Goal: Task Accomplishment & Management: Use online tool/utility

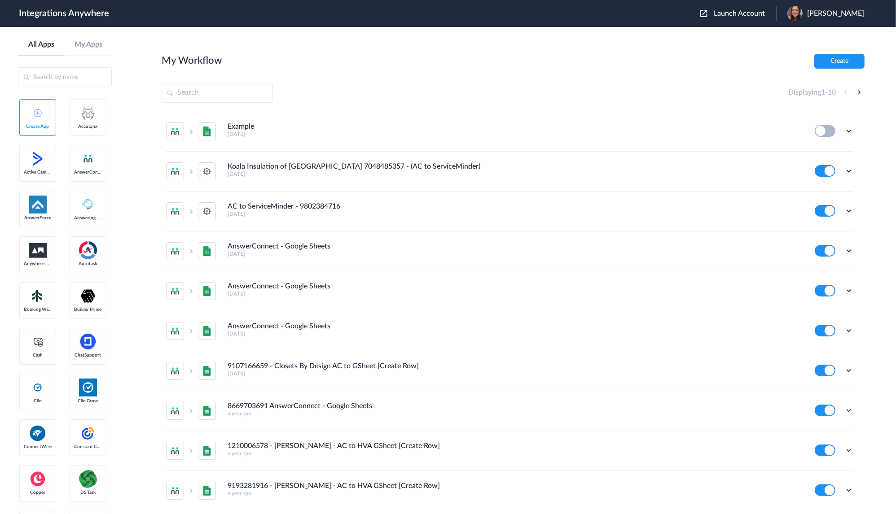
click at [745, 13] on span "Launch Account" at bounding box center [739, 13] width 51 height 7
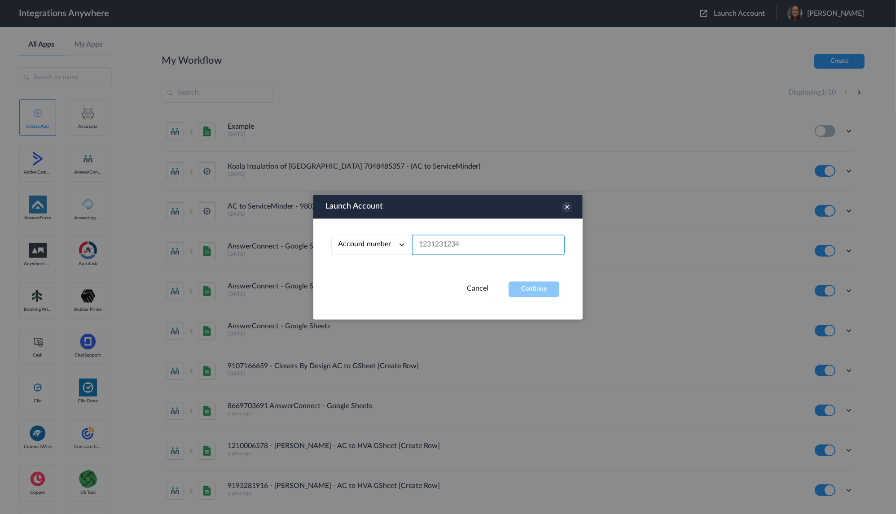
click at [464, 248] on input "text" at bounding box center [488, 245] width 153 height 20
paste input "[EMAIL_ADDRESS][DOMAIN_NAME]"
type input "[EMAIL_ADDRESS][DOMAIN_NAME]"
paste input "8005208430"
click at [542, 294] on button "Continue" at bounding box center [533, 290] width 51 height 16
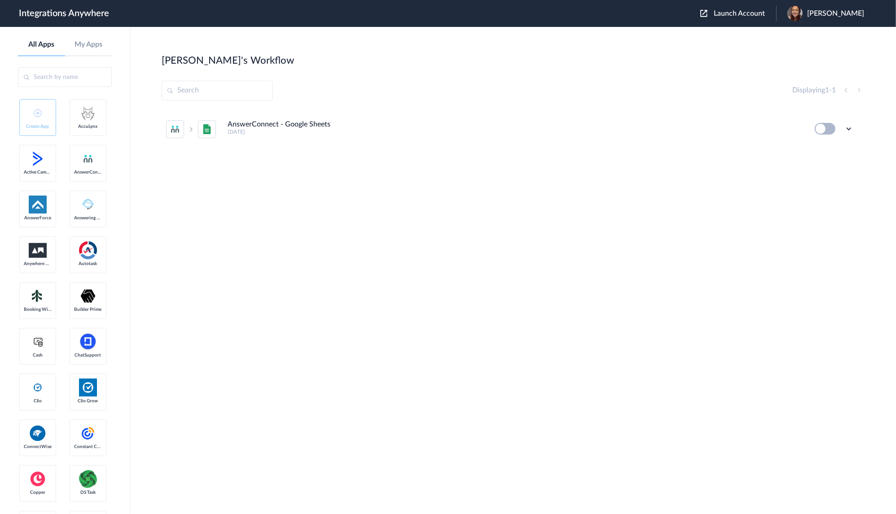
click at [257, 123] on h4 "AnswerConnect - Google Sheets" at bounding box center [279, 124] width 103 height 9
click at [765, 7] on div "Launch Account [PERSON_NAME] My Account Logout" at bounding box center [786, 13] width 173 height 15
click at [763, 1] on header "Integrations Anywhere Launch Account [PERSON_NAME] My Account Logout" at bounding box center [448, 13] width 896 height 27
click at [754, 15] on span "Launch Account" at bounding box center [739, 13] width 51 height 7
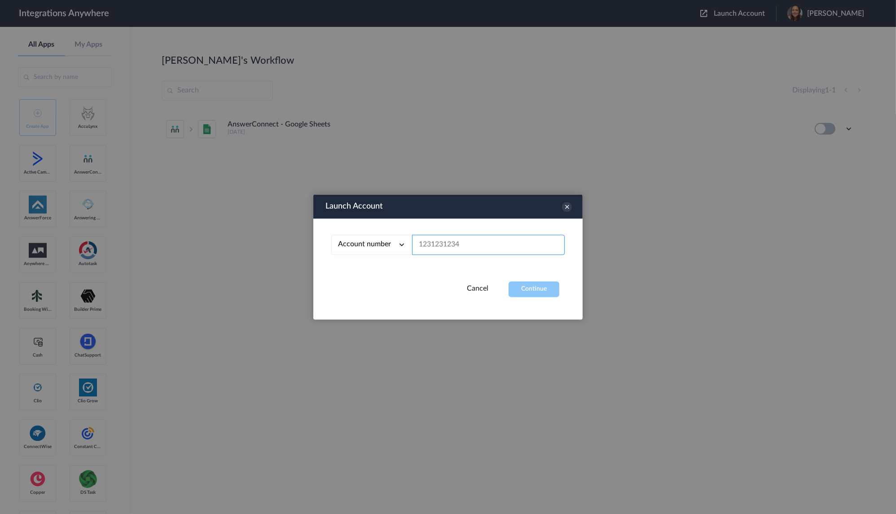
click at [481, 243] on input "text" at bounding box center [488, 245] width 153 height 20
paste input "3364441235"
type input "3364441235"
click at [539, 293] on button "Continue" at bounding box center [533, 290] width 51 height 16
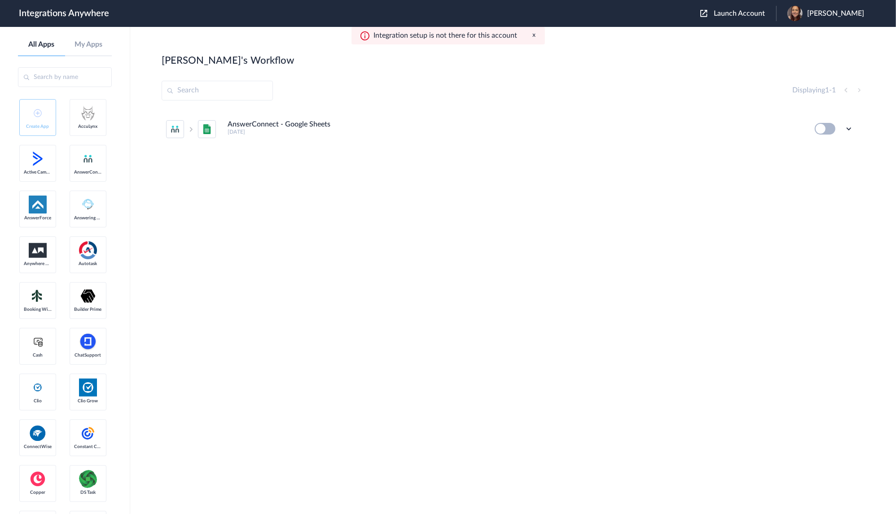
click at [533, 36] on button "x" at bounding box center [534, 35] width 3 height 8
click at [851, 127] on icon at bounding box center [848, 128] width 9 height 9
click at [820, 189] on li "Delete" at bounding box center [824, 183] width 58 height 17
click at [831, 189] on li "Are you sure?" at bounding box center [824, 187] width 58 height 24
